Goal: Navigation & Orientation: Find specific page/section

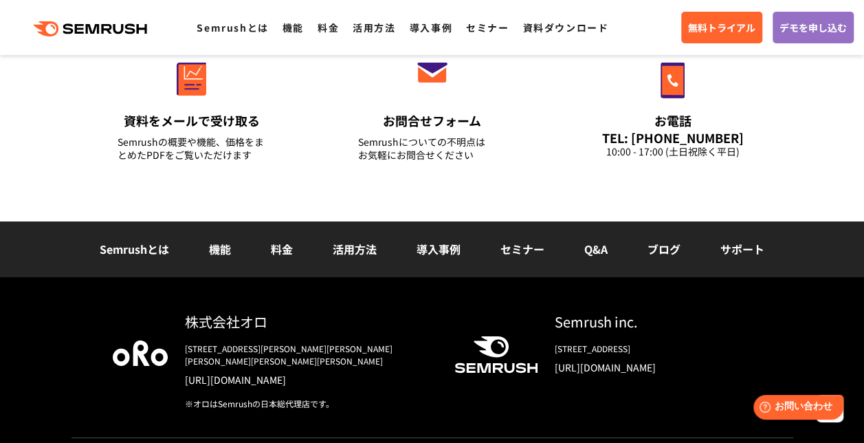
scroll to position [4961, 0]
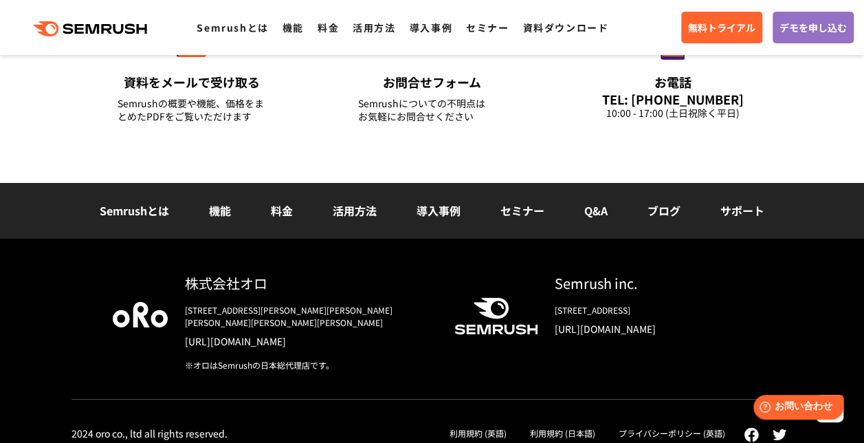
click at [221, 222] on div "Semrushとは 機能 料金 活用方法 導入事例 セミナー Q&A ブログ サポート" at bounding box center [432, 211] width 864 height 56
drag, startPoint x: 224, startPoint y: 208, endPoint x: 275, endPoint y: 212, distance: 51.0
click at [224, 208] on link "機能" at bounding box center [220, 210] width 22 height 17
